Goal: Task Accomplishment & Management: Manage account settings

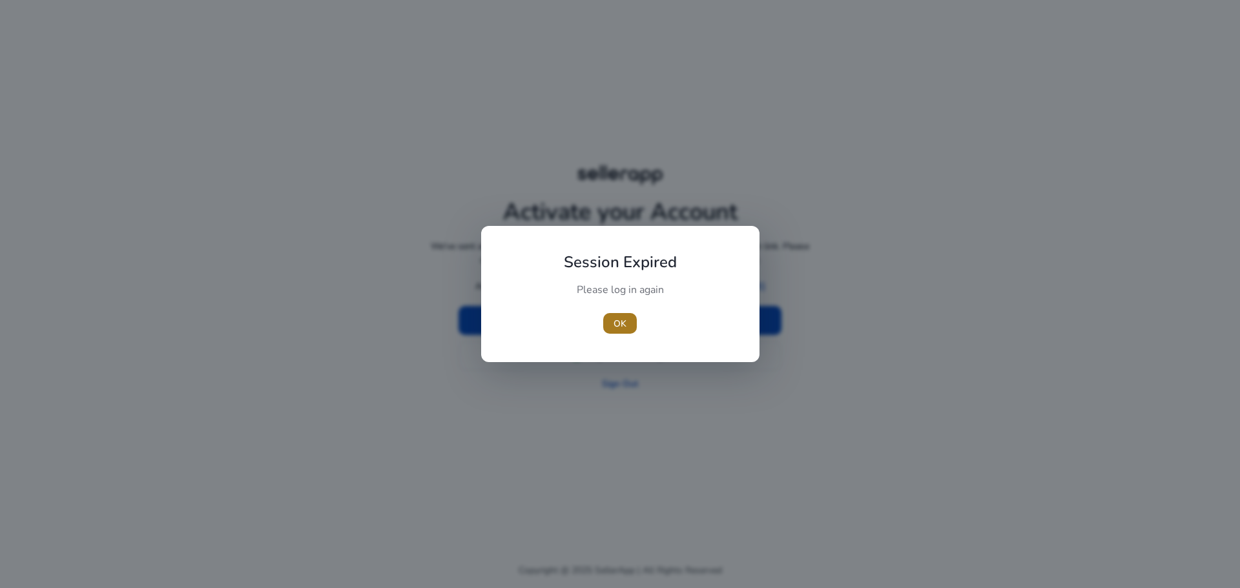
click at [619, 328] on span "OK" at bounding box center [620, 324] width 13 height 14
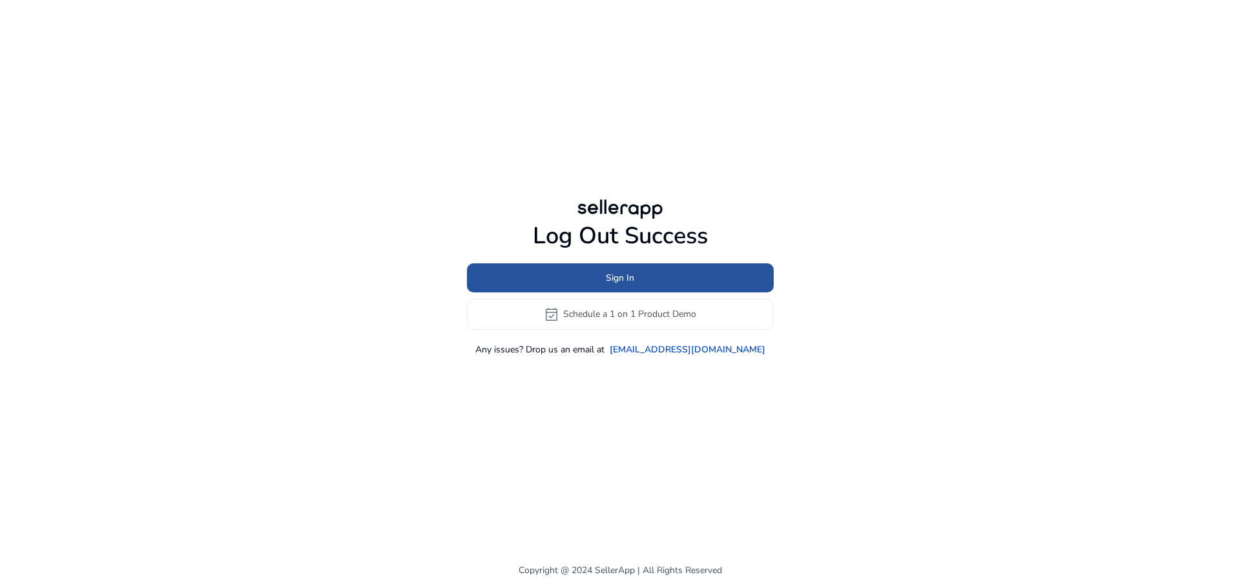
click at [661, 276] on span at bounding box center [620, 277] width 307 height 31
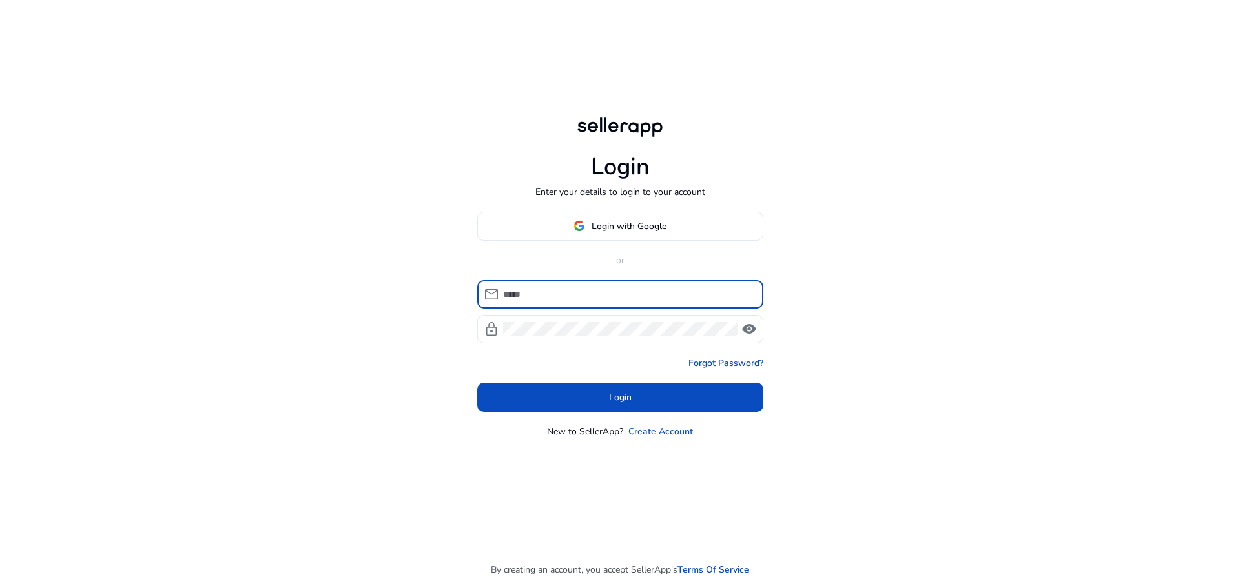
type input "**********"
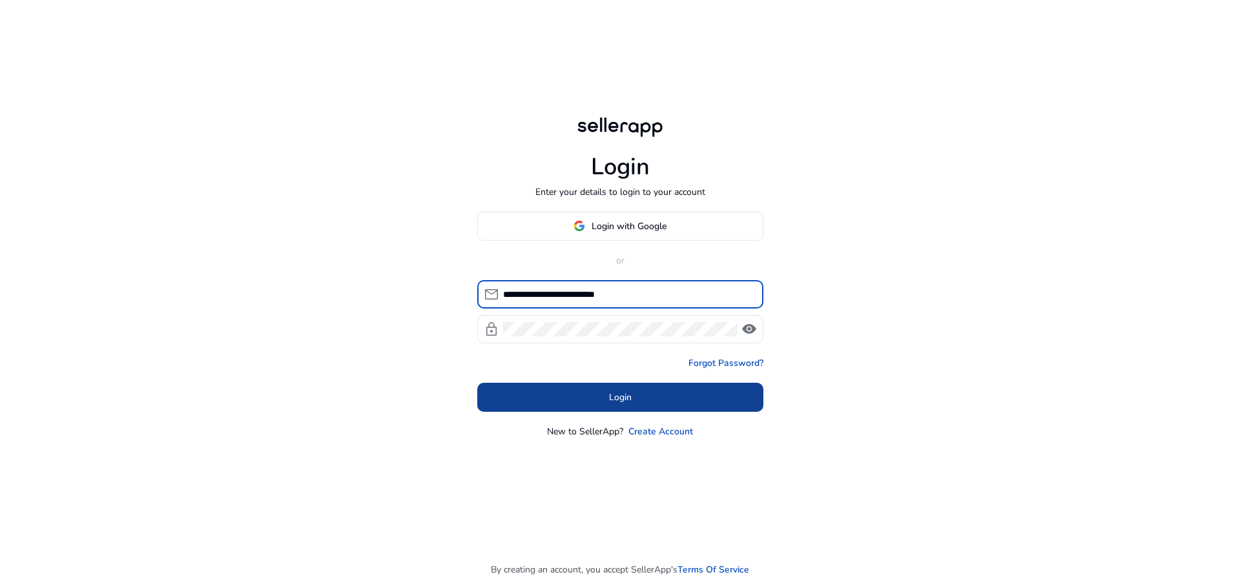
click at [634, 404] on span at bounding box center [620, 397] width 286 height 31
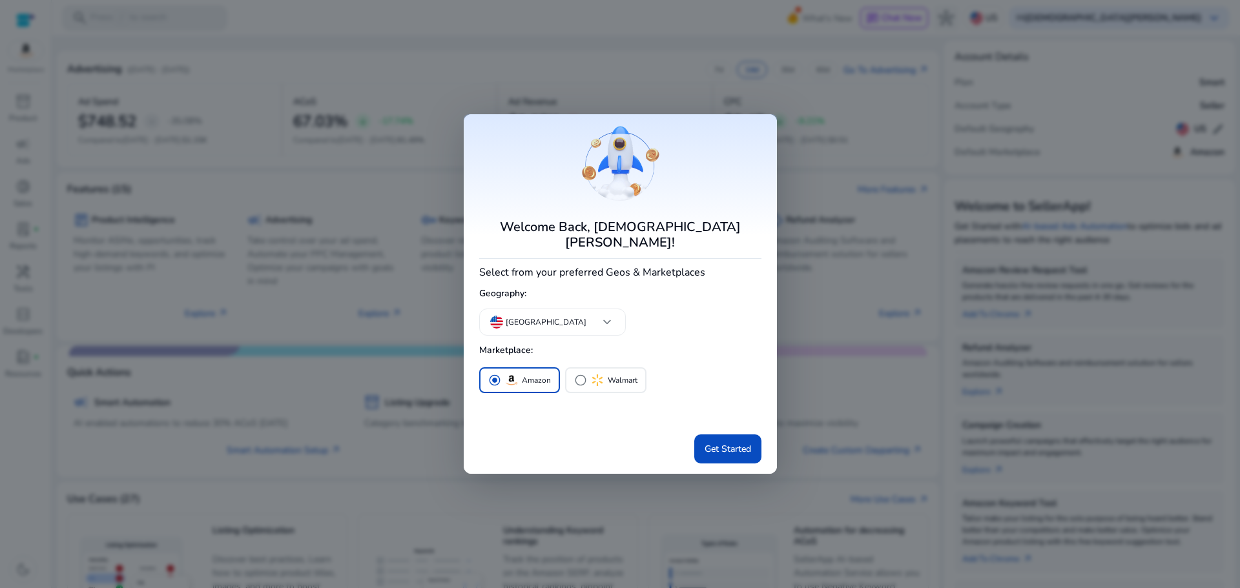
click at [831, 316] on div at bounding box center [620, 294] width 1240 height 588
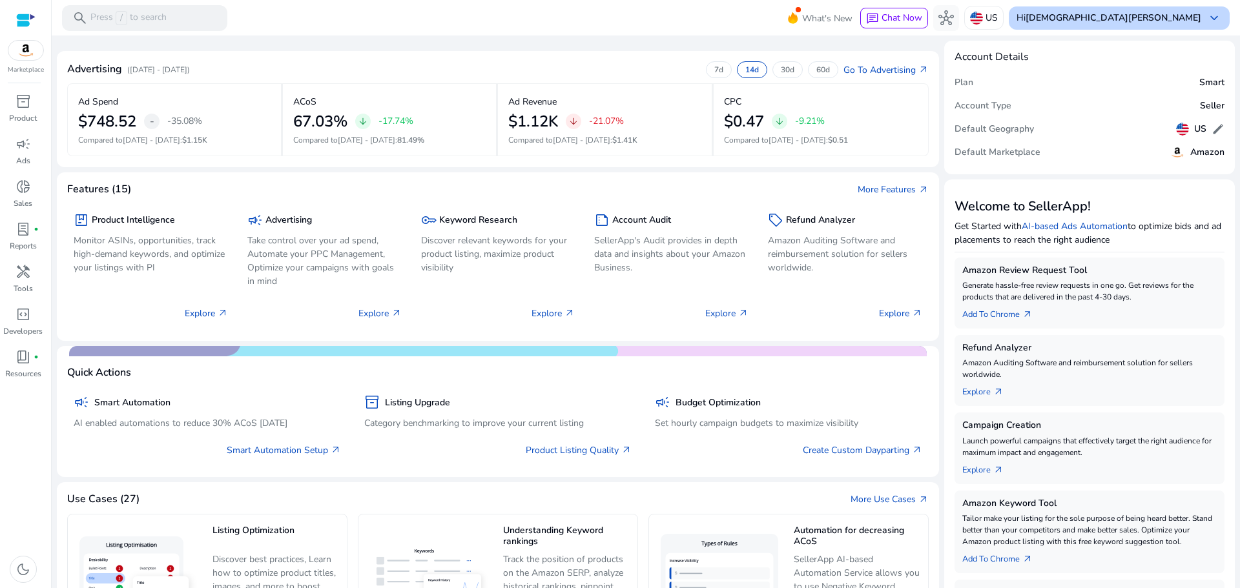
click at [1152, 18] on b "[DEMOGRAPHIC_DATA][PERSON_NAME]" at bounding box center [1114, 18] width 176 height 12
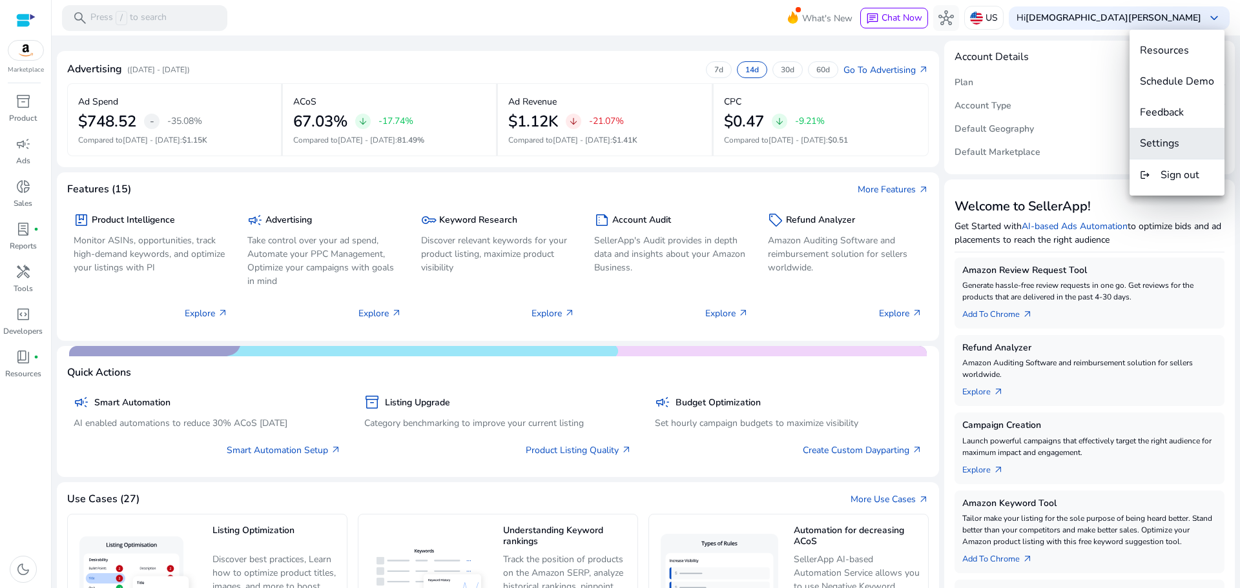
click at [1152, 149] on span "Settings" at bounding box center [1159, 143] width 39 height 14
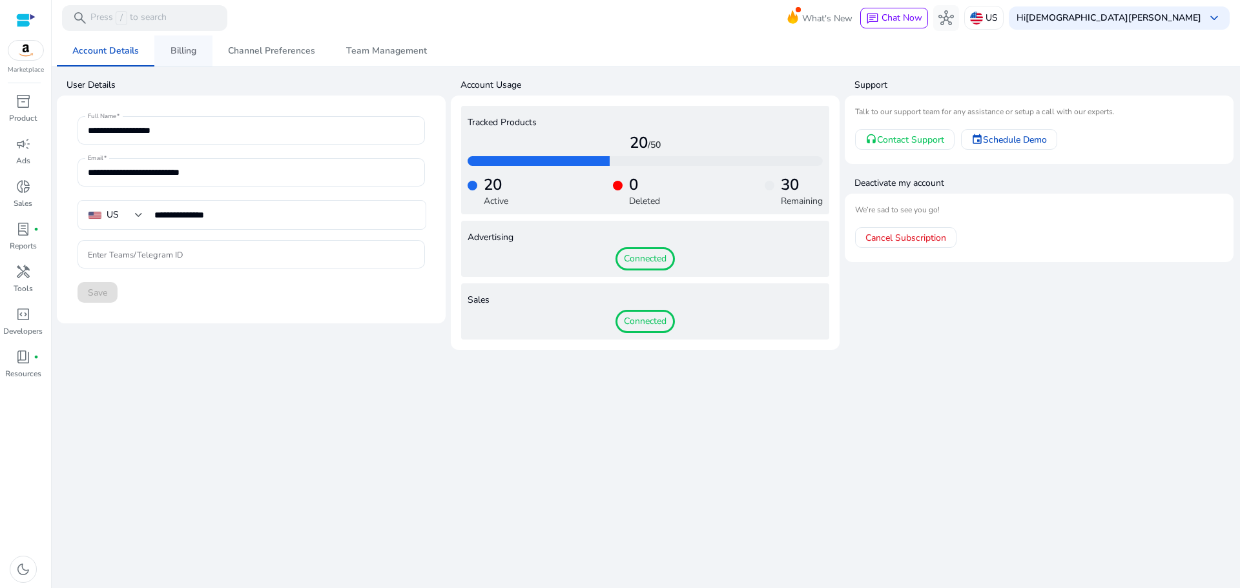
click at [187, 47] on span "Billing" at bounding box center [184, 51] width 26 height 9
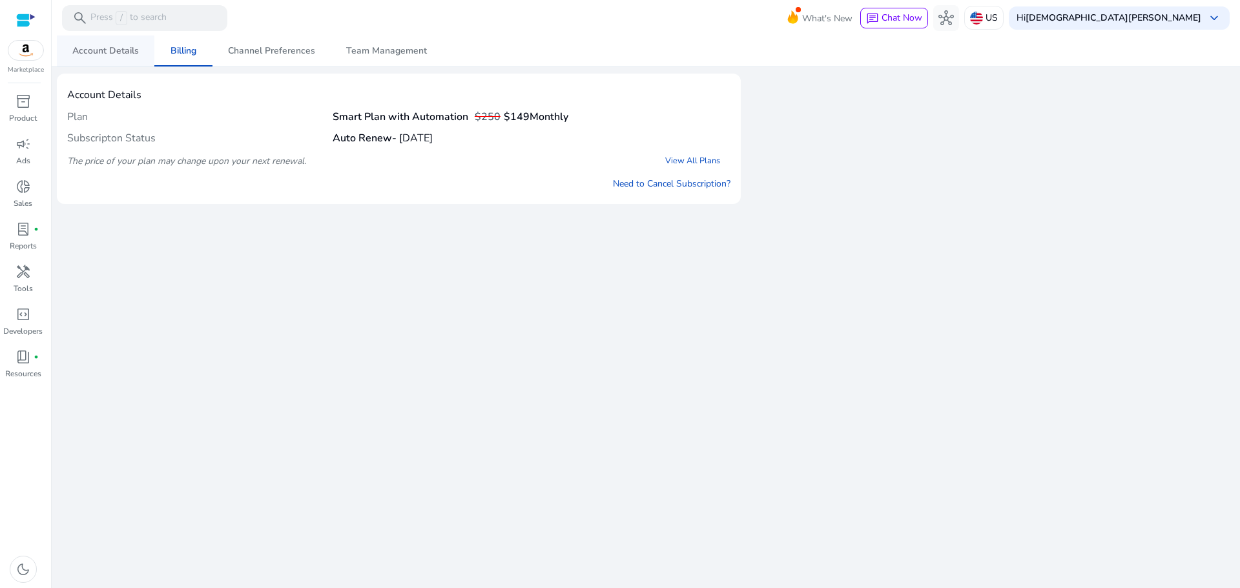
click at [123, 48] on span "Account Details" at bounding box center [105, 51] width 67 height 9
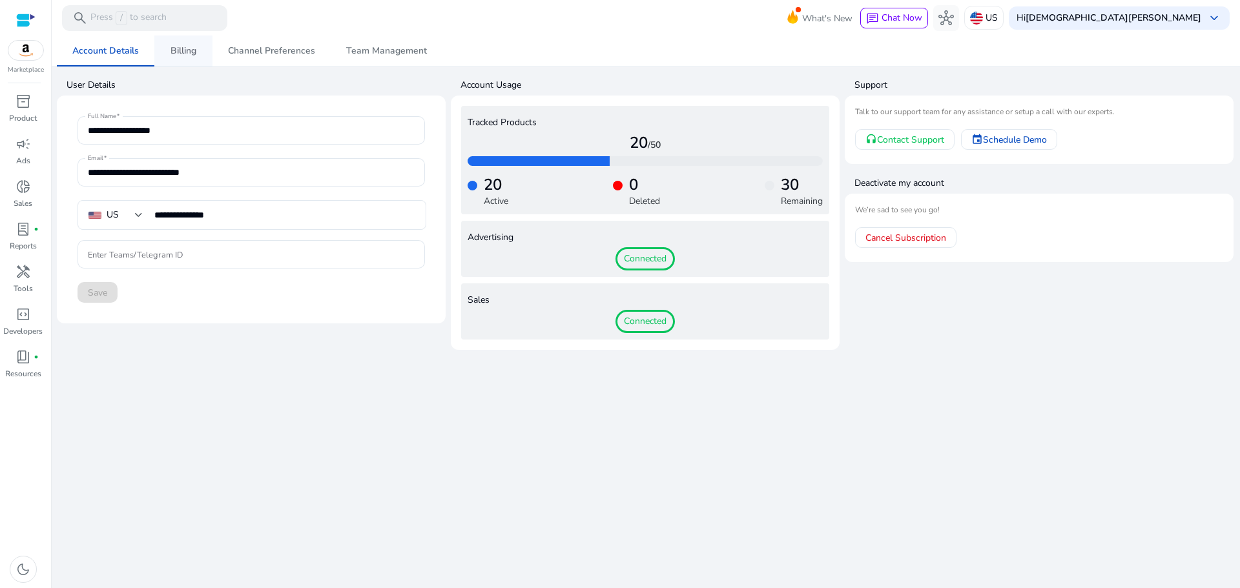
click at [185, 51] on span "Billing" at bounding box center [184, 51] width 26 height 9
